Goal: Task Accomplishment & Management: Complete application form

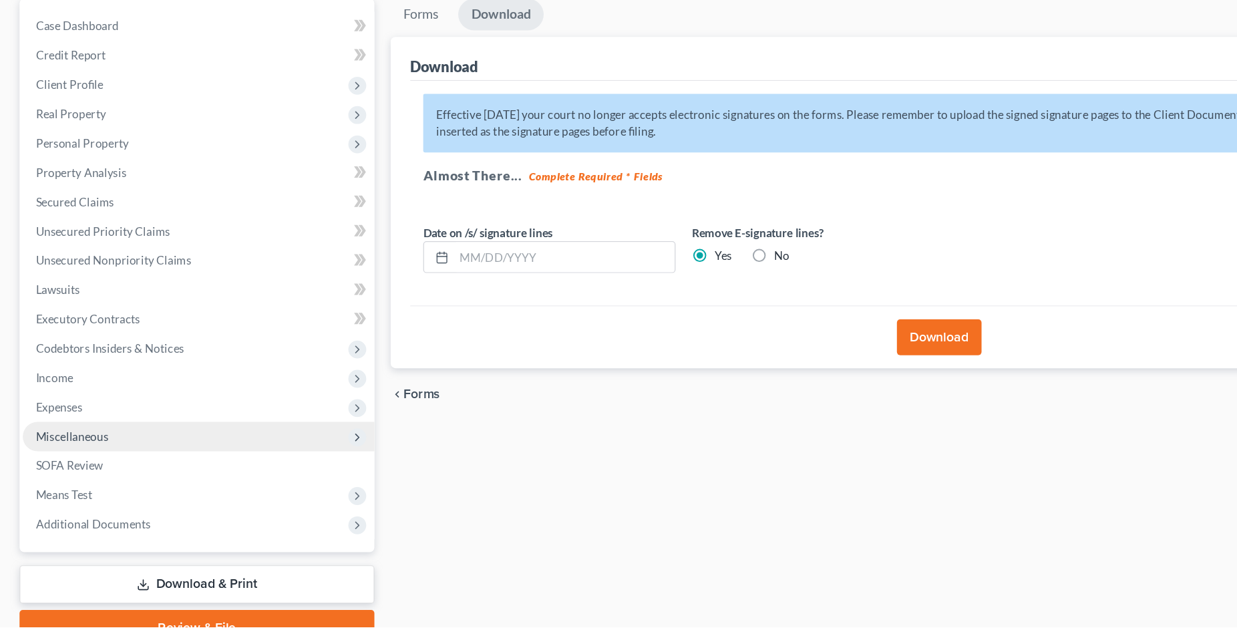
scroll to position [12, 0]
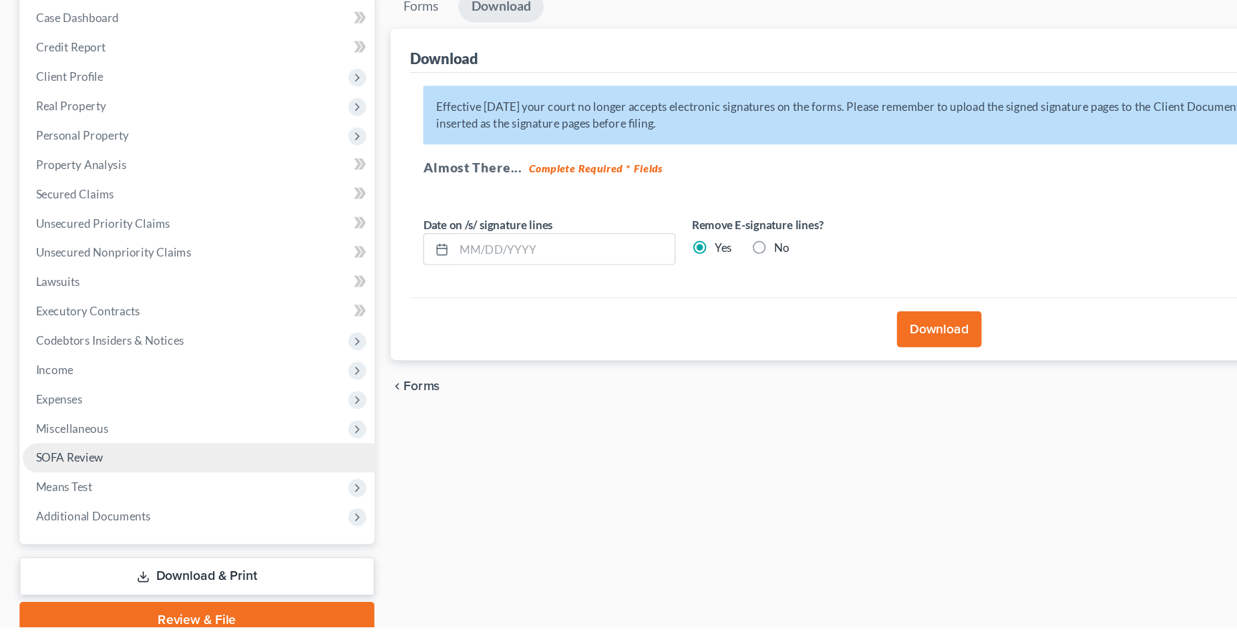
click at [75, 500] on span "SOFA Review" at bounding box center [56, 499] width 55 height 11
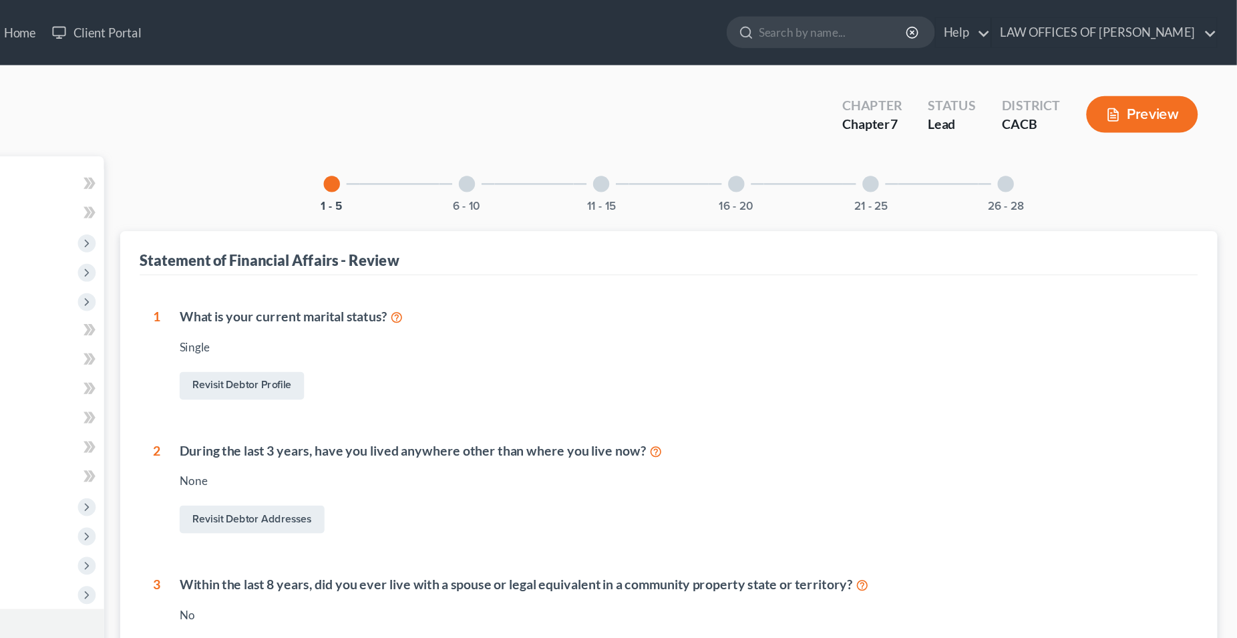
click at [1051, 150] on div at bounding box center [1046, 150] width 13 height 13
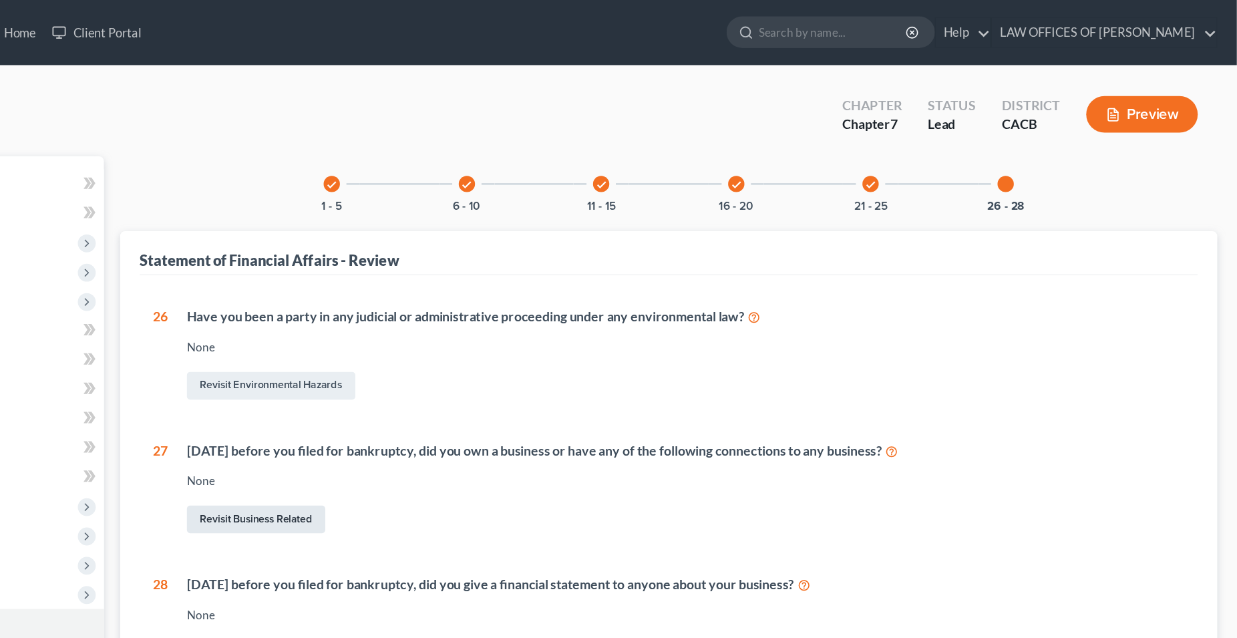
click at [443, 427] on link "Revisit Business Related" at bounding box center [432, 426] width 114 height 23
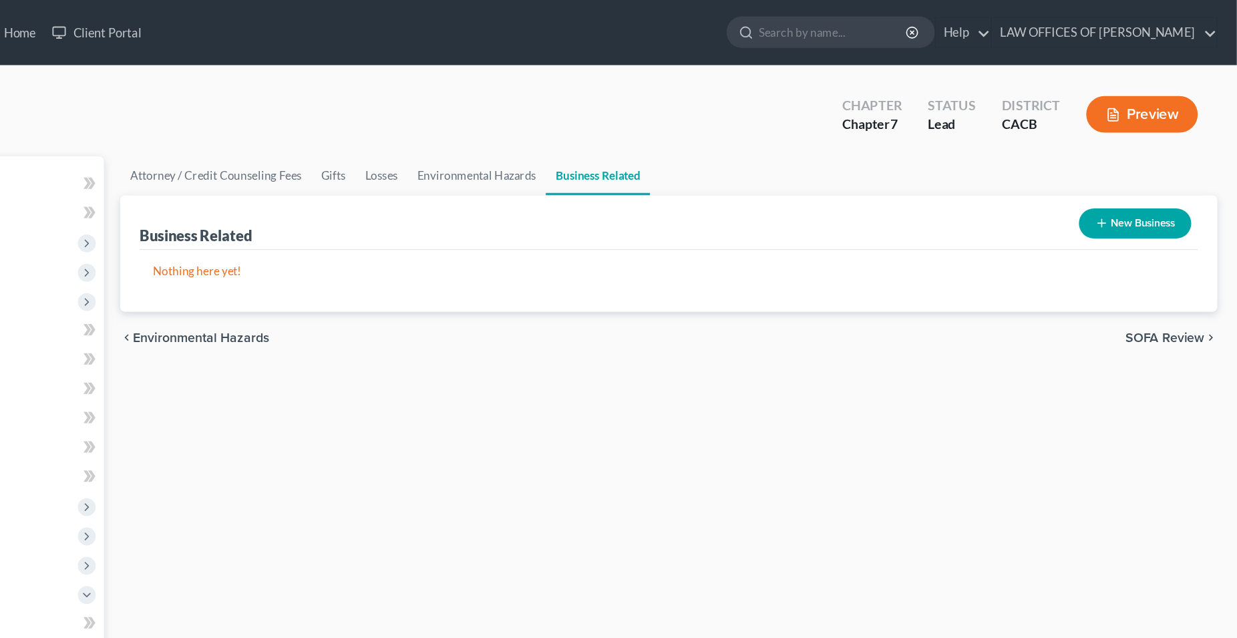
click at [1143, 184] on button "New Business" at bounding box center [1153, 183] width 92 height 25
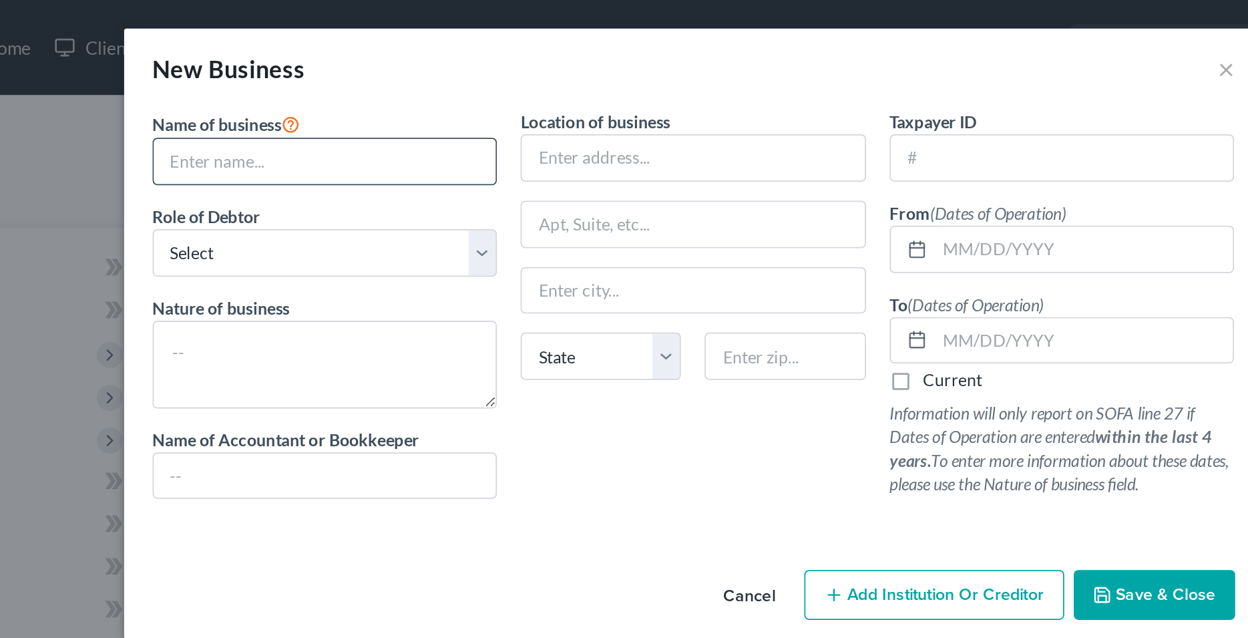
click at [359, 94] on input "text" at bounding box center [417, 90] width 193 height 25
type input "d"
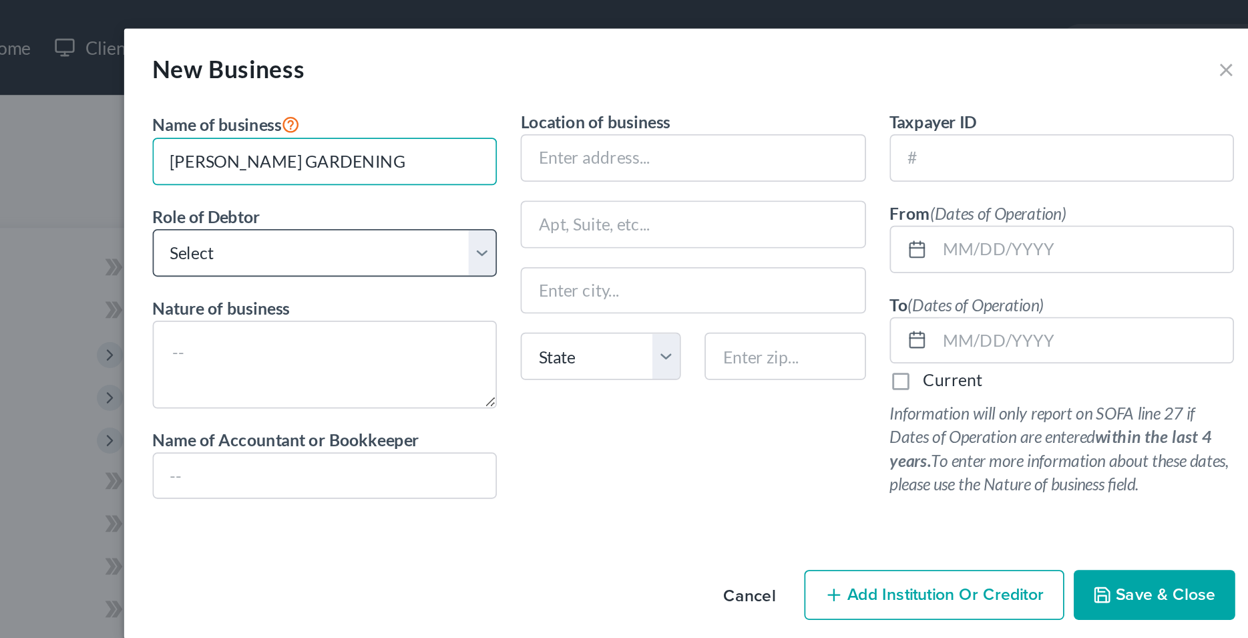
type input "[PERSON_NAME] GARDENING"
click at [320, 129] on select "Select A member of a limited liability company (LLC) or limited liability partn…" at bounding box center [417, 142] width 194 height 27
select select "sole_proprietor"
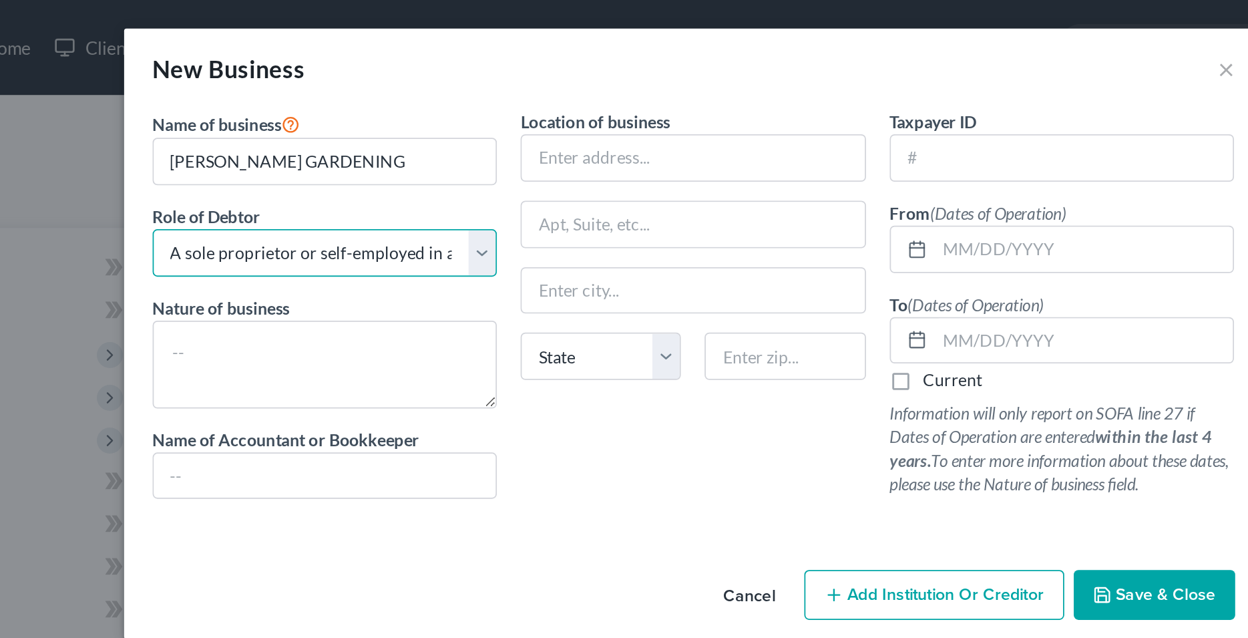
click option "A sole proprietor or self-employed in a trade, profession, or [MEDICAL_DATA], e…" at bounding box center [0, 0] width 0 height 0
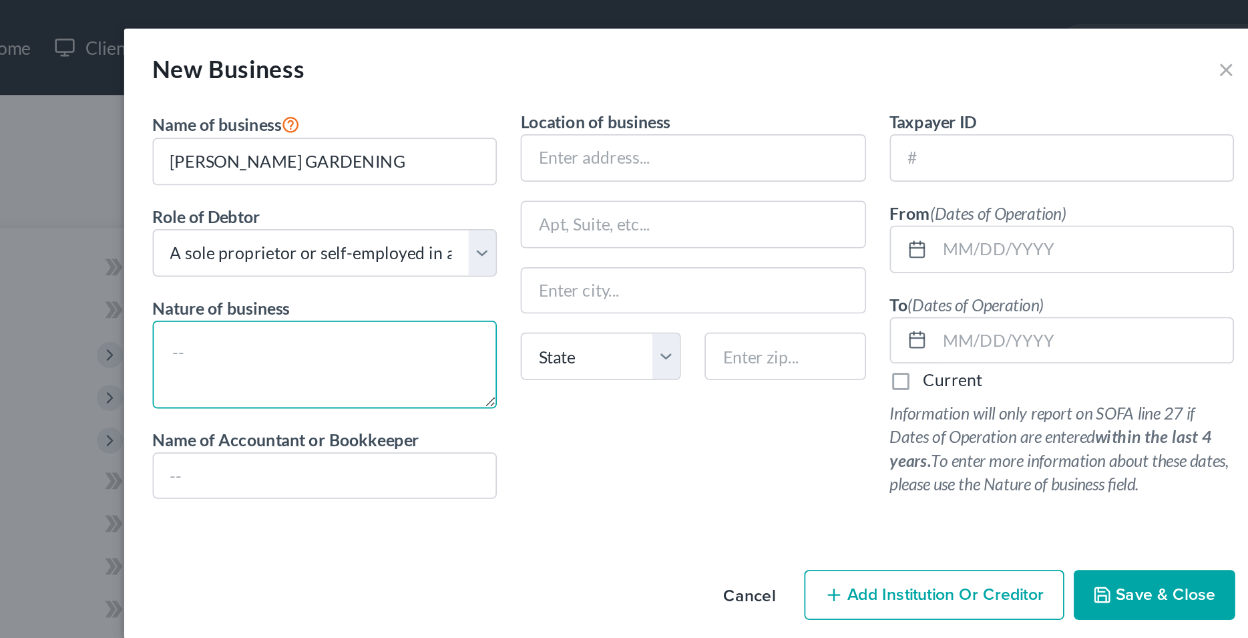
click at [363, 192] on textarea at bounding box center [417, 204] width 194 height 49
type textarea "g"
type textarea "Gardening"
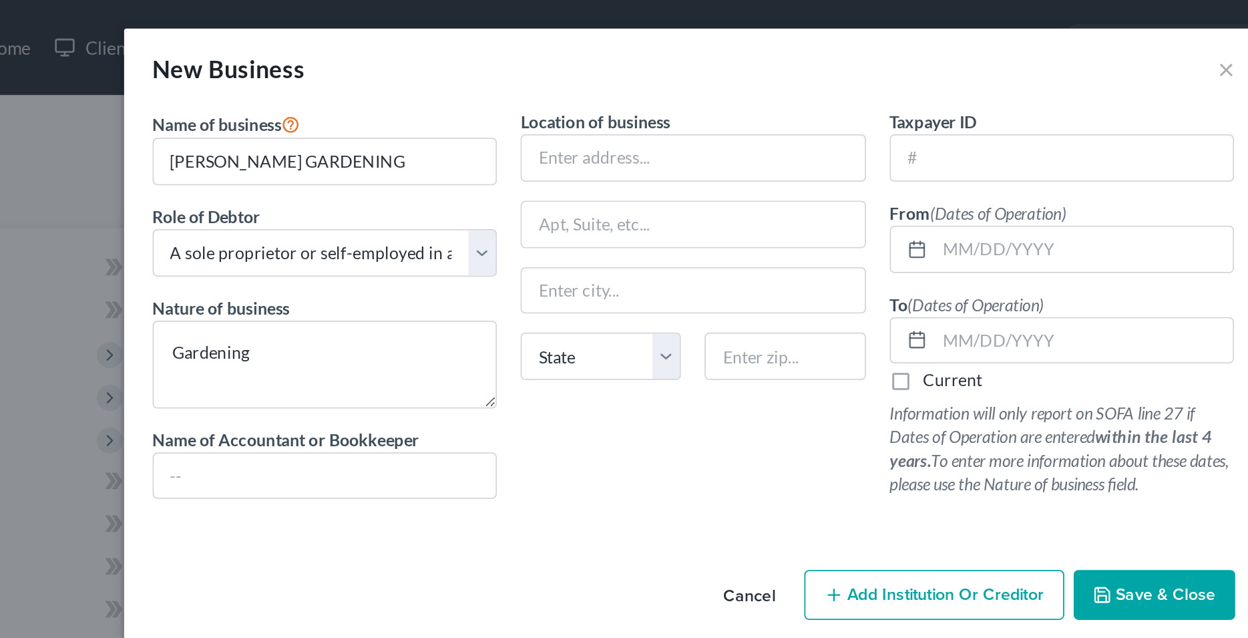
click at [573, 241] on div "Location of business State [US_STATE][GEOGRAPHIC_DATA] [GEOGRAPHIC_DATA] [GEOGR…" at bounding box center [624, 176] width 208 height 230
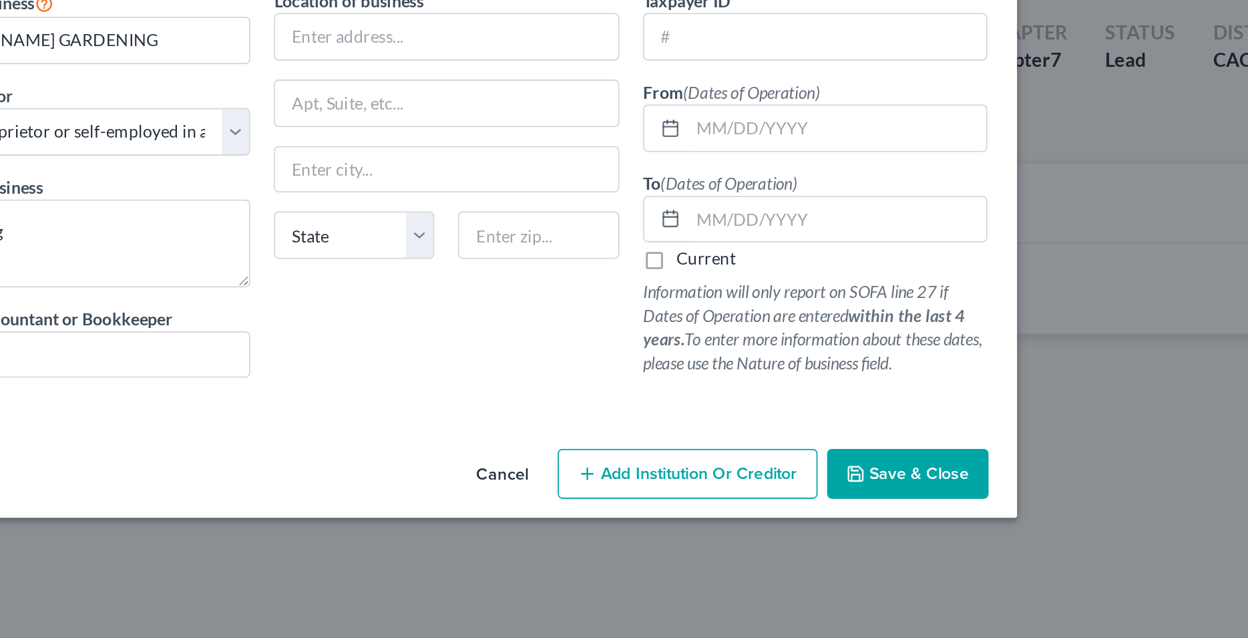
click at [874, 335] on span "Save & Close" at bounding box center [890, 334] width 56 height 11
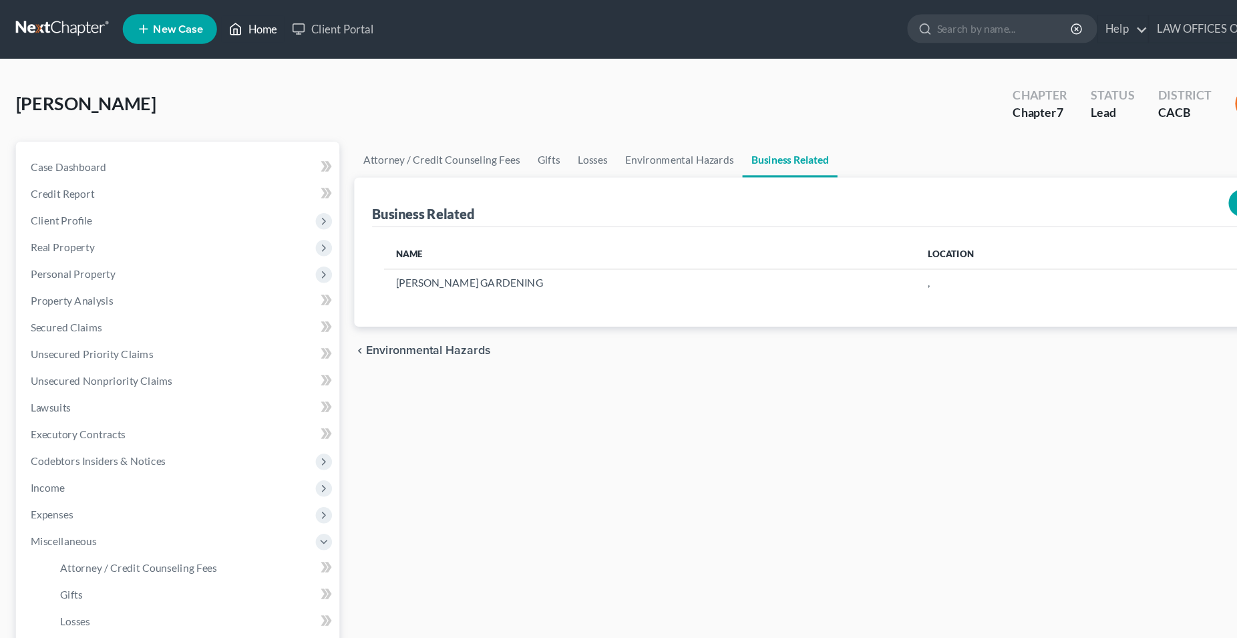
click at [242, 29] on link "Home" at bounding box center [229, 27] width 57 height 24
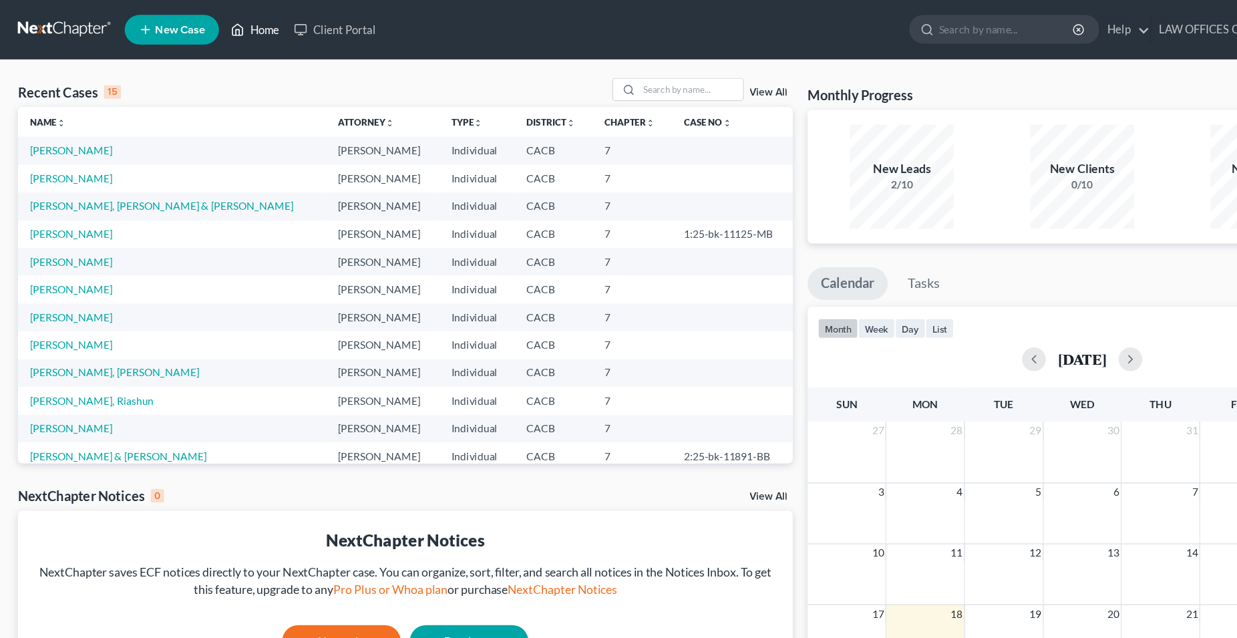
click at [240, 31] on link "Home" at bounding box center [229, 27] width 57 height 24
click at [237, 27] on link "Home" at bounding box center [229, 27] width 57 height 24
